Goal: Task Accomplishment & Management: Complete application form

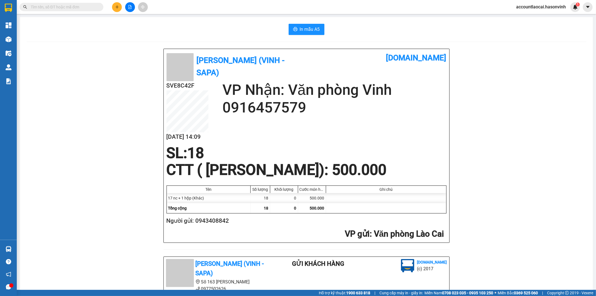
click at [67, 6] on input "text" at bounding box center [64, 7] width 66 height 6
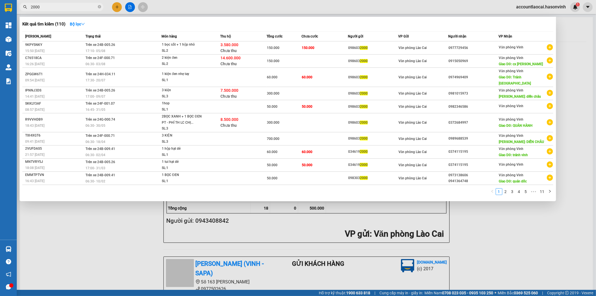
type input "2000"
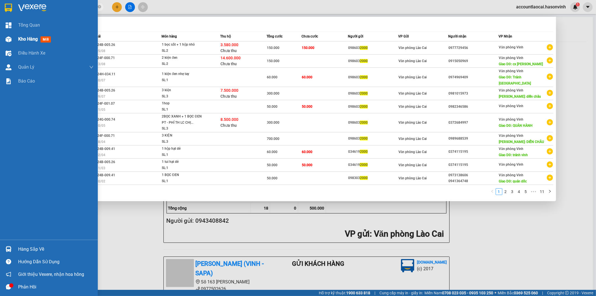
click at [28, 37] on span "Kho hàng" at bounding box center [28, 38] width 20 height 5
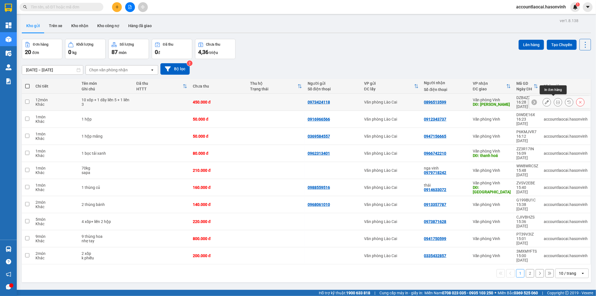
click at [556, 100] on icon at bounding box center [558, 102] width 4 height 4
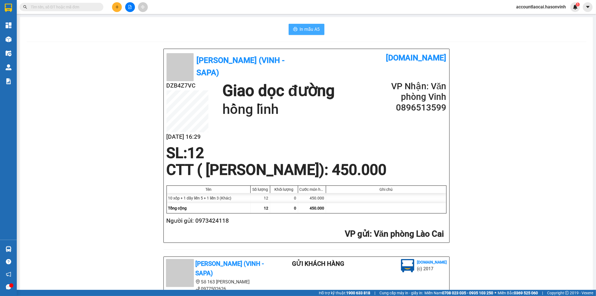
click at [307, 27] on span "In mẫu A5" at bounding box center [310, 29] width 20 height 7
click at [118, 7] on icon "plus" at bounding box center [117, 7] width 4 height 4
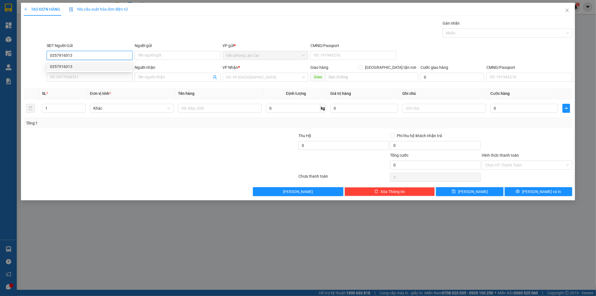
type input "0357280888"
type input "anh hối"
type input "0357280888"
type input "anh hối"
type input "250.000"
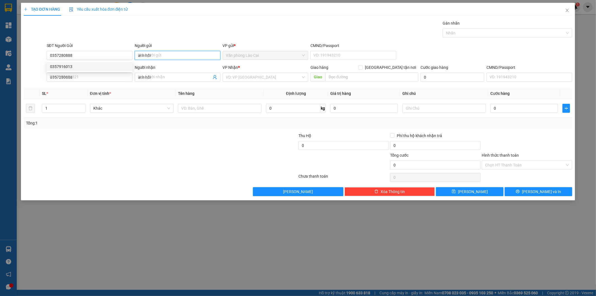
type input "250.000"
click at [165, 54] on input "anh hối" at bounding box center [178, 55] width 86 height 9
drag, startPoint x: 165, startPoint y: 54, endPoint x: 136, endPoint y: 59, distance: 29.4
click at [136, 59] on input "anh hối" at bounding box center [178, 55] width 86 height 9
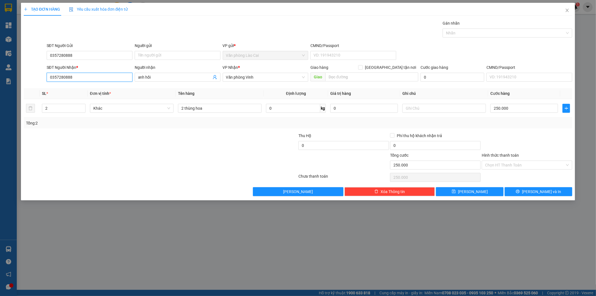
drag, startPoint x: 90, startPoint y: 78, endPoint x: 42, endPoint y: 84, distance: 48.0
click at [42, 84] on div "Transit Pickup Surcharge Ids Transit Deliver Surcharge Ids Transit Deliver Surc…" at bounding box center [298, 108] width 549 height 176
type input "0924029957"
drag, startPoint x: 83, startPoint y: 56, endPoint x: 49, endPoint y: 57, distance: 34.4
click at [49, 57] on input "0357280888" at bounding box center [90, 55] width 86 height 9
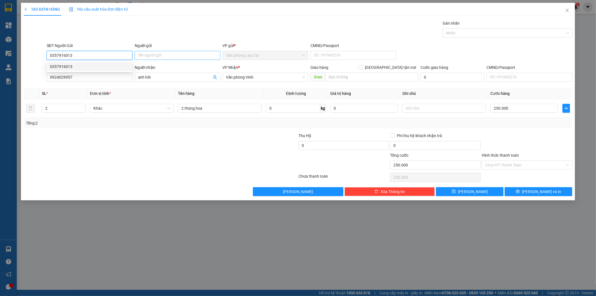
type input "0357916013"
click at [195, 57] on input "Người gửi" at bounding box center [178, 55] width 86 height 9
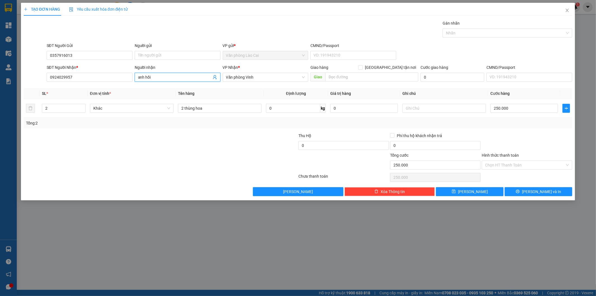
click at [162, 73] on span "anh hối" at bounding box center [178, 77] width 86 height 9
drag, startPoint x: 164, startPoint y: 77, endPoint x: 134, endPoint y: 82, distance: 30.0
click at [135, 82] on div "Người nhận anh hối anh hối" at bounding box center [178, 74] width 86 height 20
type input "Ngọc"
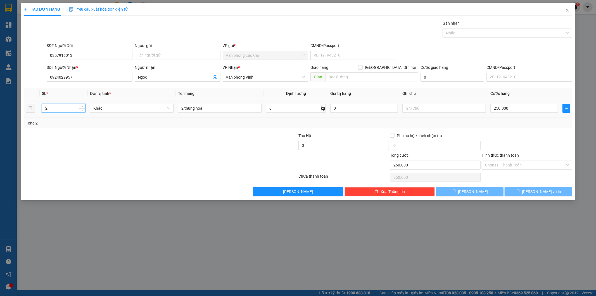
drag, startPoint x: 60, startPoint y: 108, endPoint x: 42, endPoint y: 111, distance: 18.2
click at [42, 111] on input "2" at bounding box center [63, 108] width 43 height 8
type input "1"
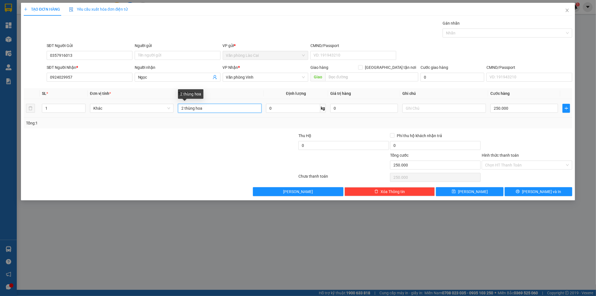
drag, startPoint x: 212, startPoint y: 107, endPoint x: 166, endPoint y: 113, distance: 46.5
click at [166, 113] on tr "1 Khác 2 thùng hoa 0 kg 0 250.000" at bounding box center [298, 108] width 549 height 19
type input "1 phòng bì"
click at [518, 115] on td "250.000" at bounding box center [524, 108] width 72 height 19
click at [513, 108] on input "250.000" at bounding box center [524, 108] width 68 height 9
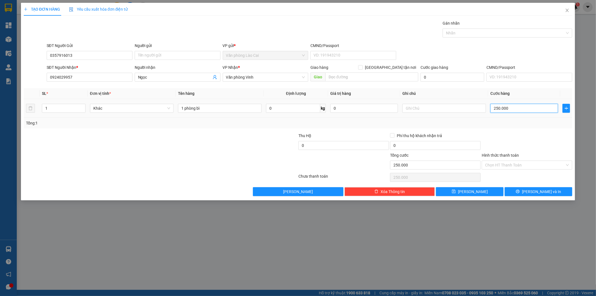
type input "0"
type input "5"
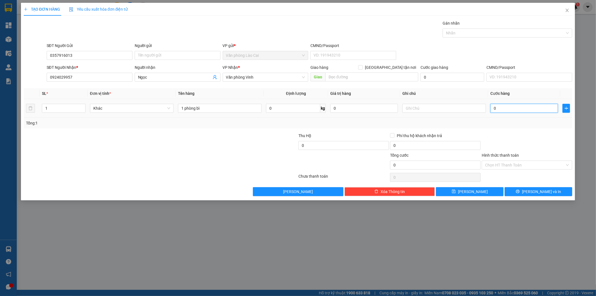
type input "05"
type input "50"
type input "0.500"
type input "500"
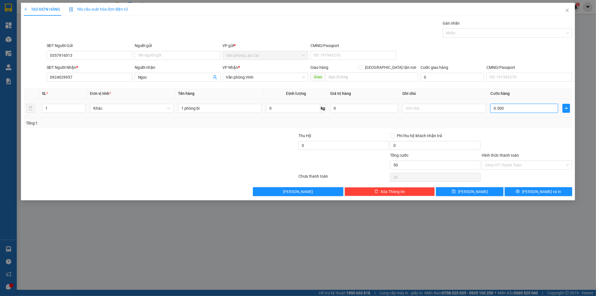
type input "500"
type input "5.000"
type input "050.000"
type input "50.000"
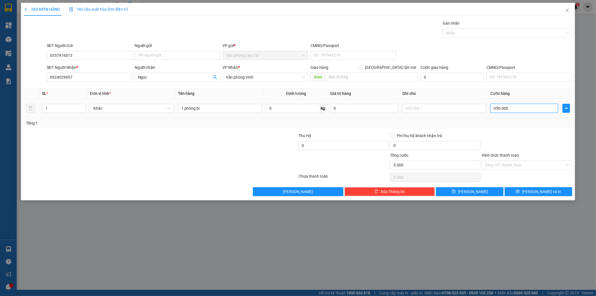
type input "50.000"
click at [532, 134] on div at bounding box center [527, 142] width 92 height 20
click at [546, 193] on span "Lưu và In" at bounding box center [541, 191] width 39 height 6
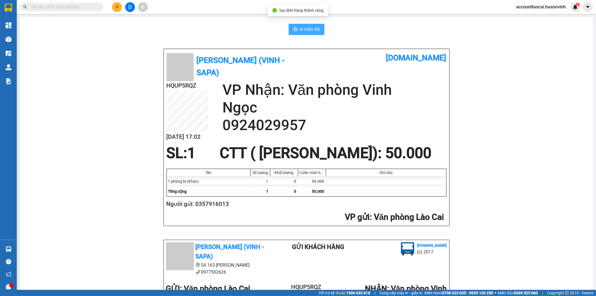
click at [304, 28] on span "In mẫu A5" at bounding box center [310, 29] width 20 height 7
click at [317, 30] on span "In mẫu A5" at bounding box center [310, 29] width 20 height 7
